Goal: Task Accomplishment & Management: Use online tool/utility

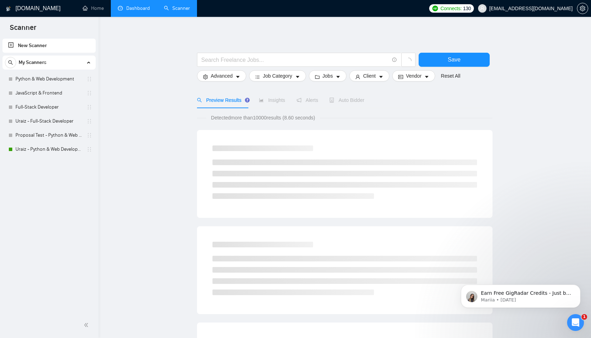
click at [129, 11] on link "Dashboard" at bounding box center [134, 8] width 32 height 6
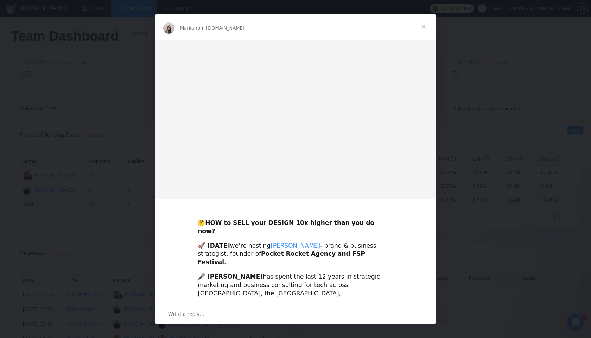
click at [425, 29] on span "Close" at bounding box center [423, 26] width 25 height 25
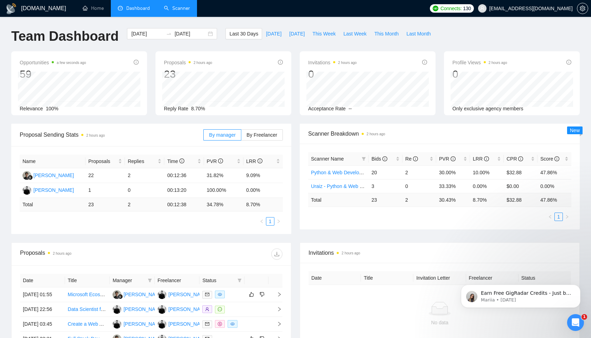
click at [185, 10] on link "Scanner" at bounding box center [177, 8] width 26 height 6
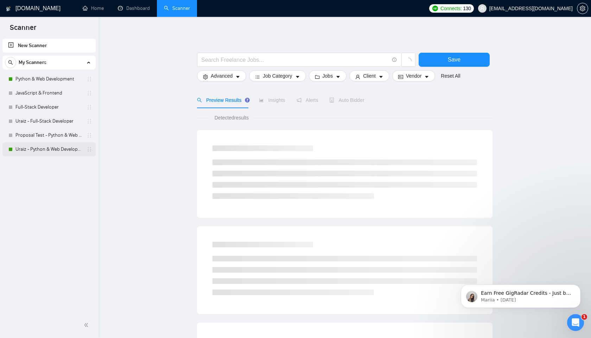
click at [60, 150] on link "Uraiz - Python & Web Development" at bounding box center [48, 149] width 67 height 14
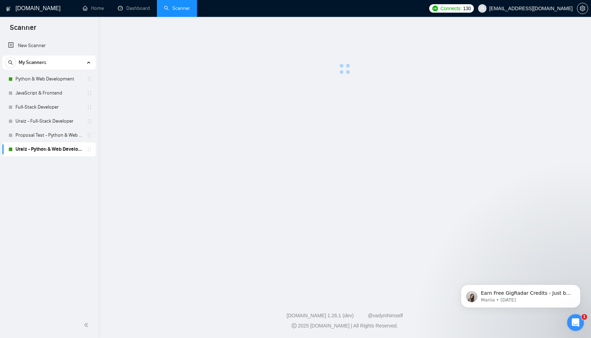
click at [60, 150] on link "Uraiz - Python & Web Development" at bounding box center [48, 149] width 67 height 14
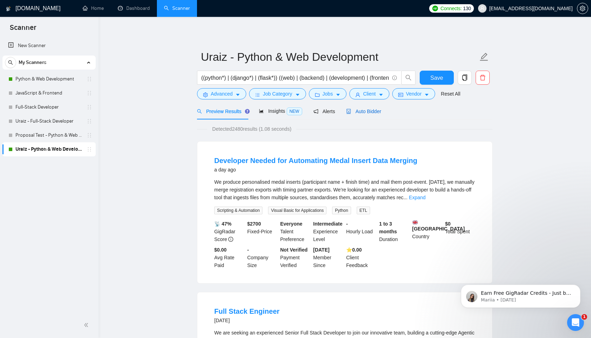
click at [365, 109] on span "Auto Bidder" at bounding box center [363, 112] width 35 height 6
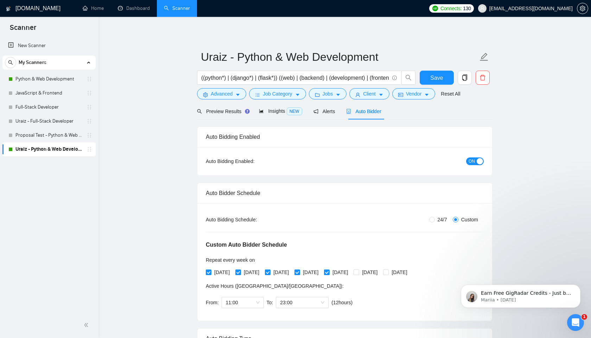
radio input "false"
radio input "true"
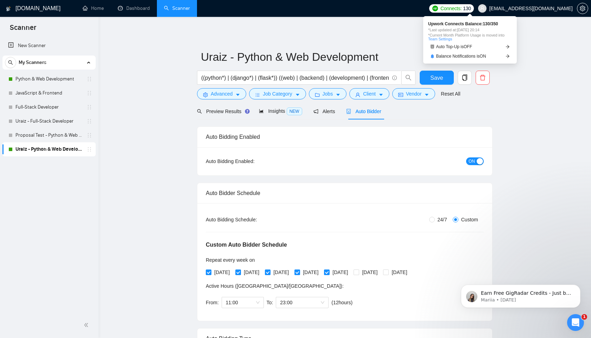
click at [458, 9] on span "Connects: 130" at bounding box center [451, 8] width 45 height 8
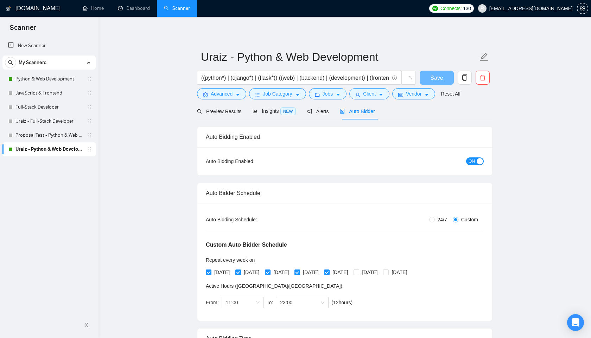
radio input "false"
radio input "true"
click at [15, 78] on div "Python & Web Development" at bounding box center [50, 79] width 84 height 14
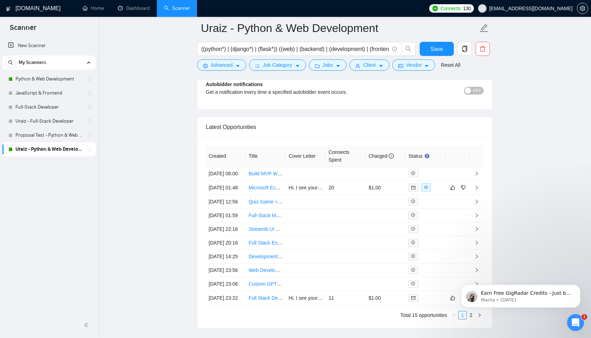
scroll to position [1748, 0]
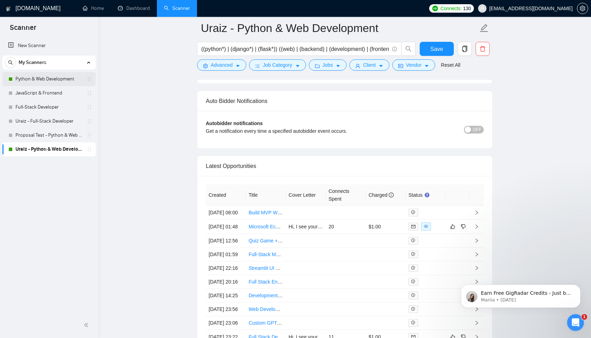
click at [51, 79] on link "Python & Web Development" at bounding box center [48, 79] width 67 height 14
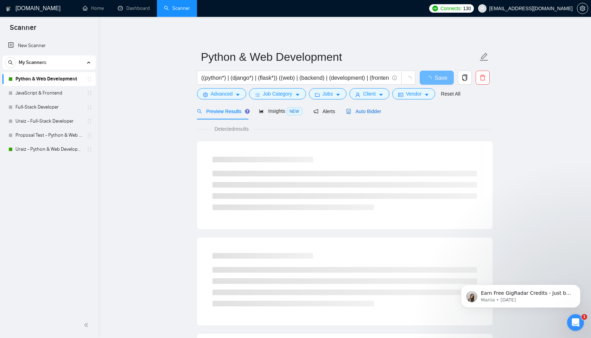
click at [373, 110] on span "Auto Bidder" at bounding box center [363, 112] width 35 height 6
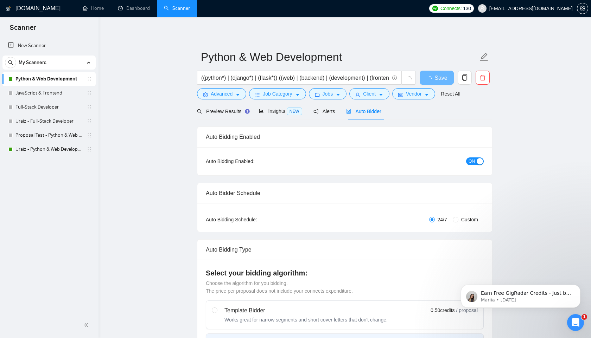
radio input "false"
radio input "true"
checkbox input "true"
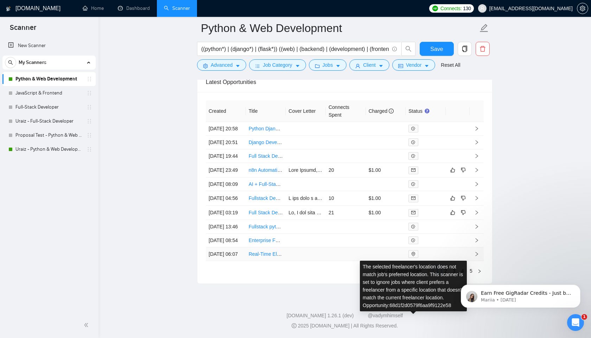
scroll to position [1951, 0]
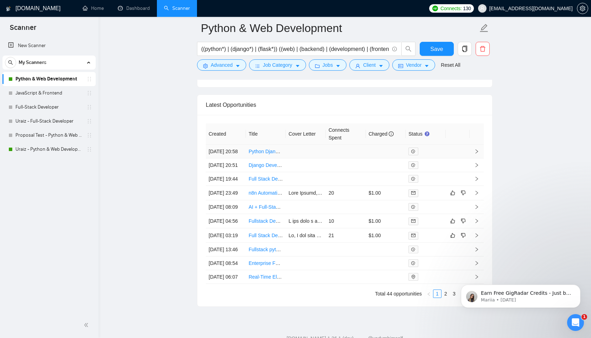
click at [267, 154] on link "Python Django Developer" at bounding box center [277, 152] width 56 height 6
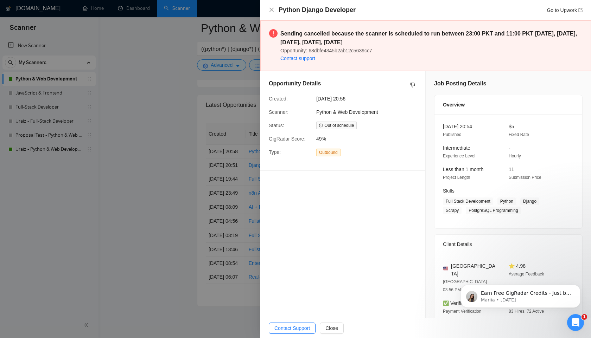
click at [199, 64] on div at bounding box center [295, 169] width 591 height 338
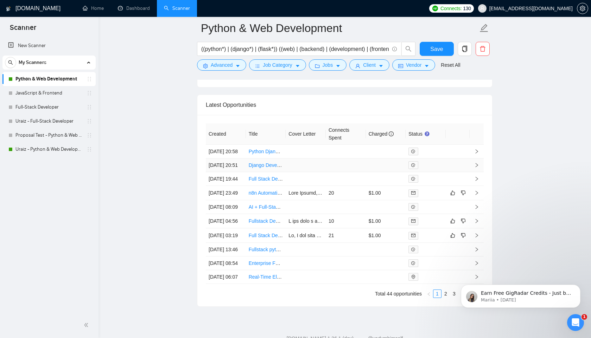
click at [268, 168] on link "Django Developer for Web Application" at bounding box center [290, 165] width 83 height 6
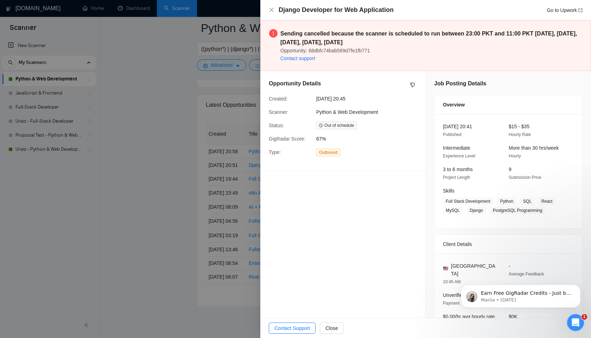
scroll to position [116, 0]
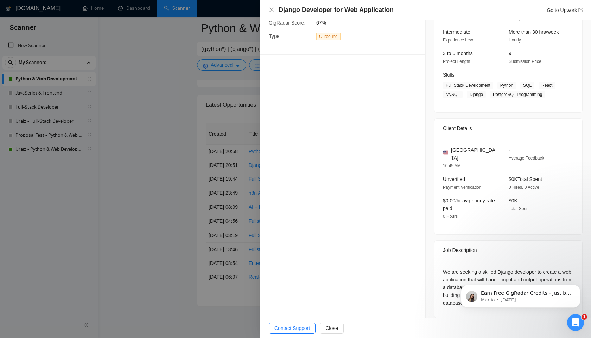
click at [187, 170] on div at bounding box center [295, 169] width 591 height 338
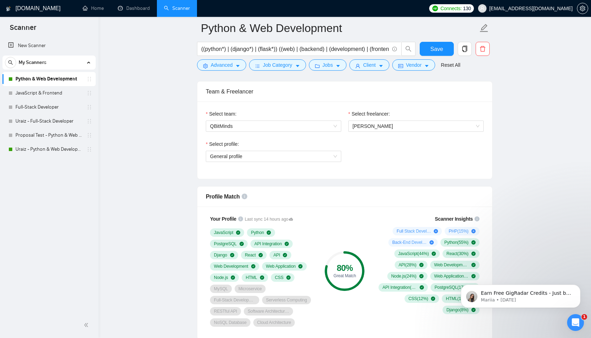
scroll to position [466, 0]
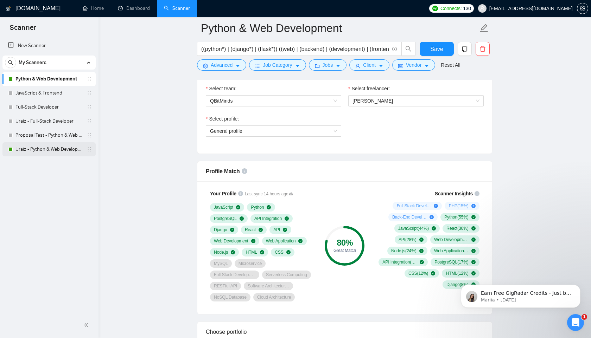
click at [28, 154] on link "Uraiz - Python & Web Development" at bounding box center [48, 149] width 67 height 14
